Goal: Find specific page/section: Find specific page/section

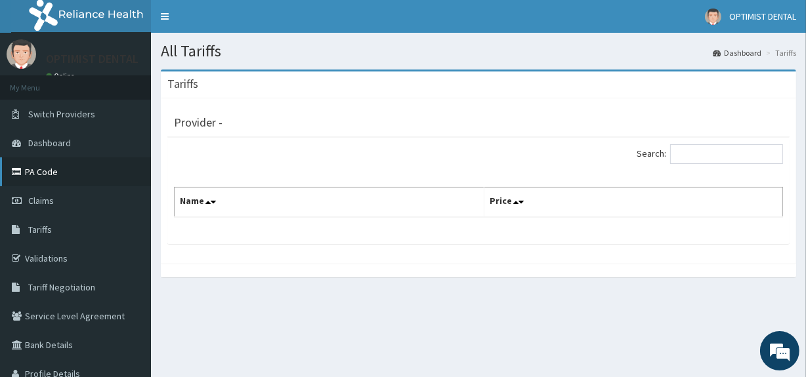
click at [39, 169] on link "PA Code" at bounding box center [75, 171] width 151 height 29
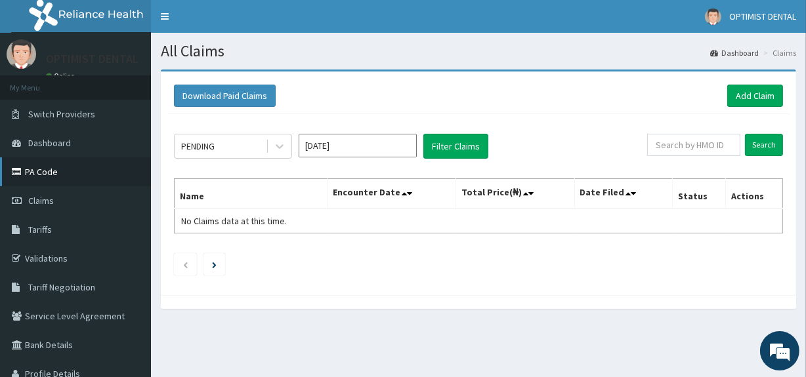
click at [82, 178] on link "PA Code" at bounding box center [75, 171] width 151 height 29
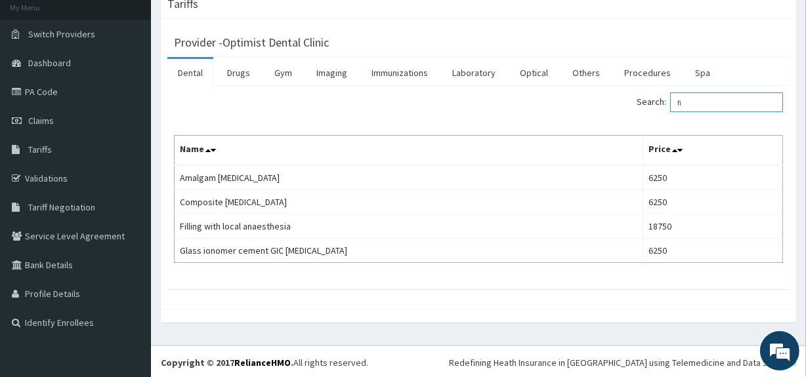
type input "f"
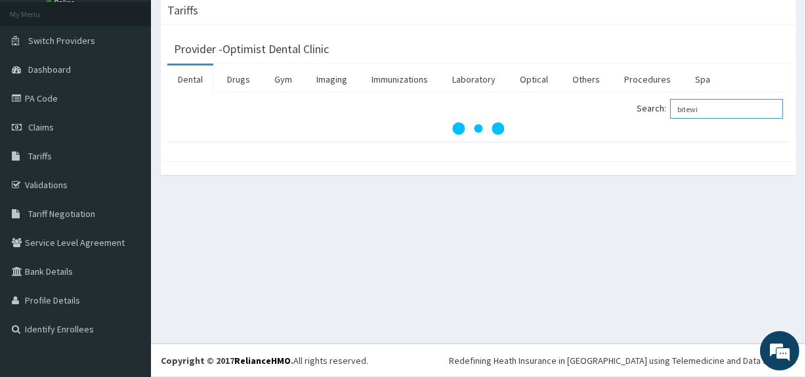
scroll to position [73, 0]
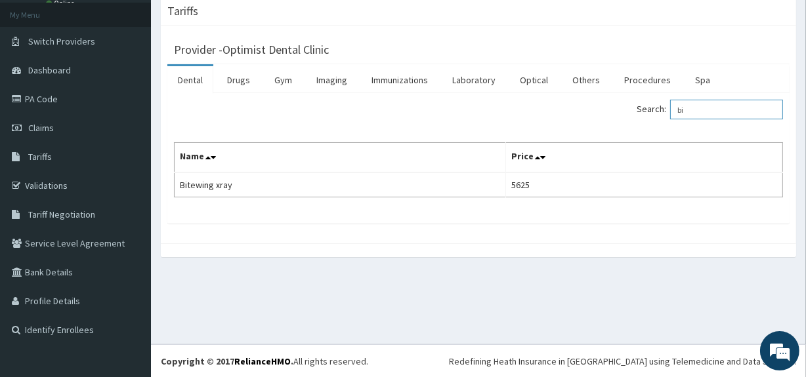
type input "b"
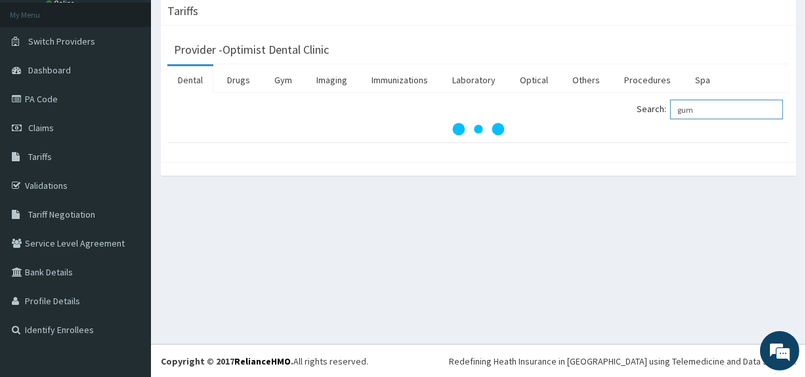
type input "gum"
